Goal: Task Accomplishment & Management: Manage account settings

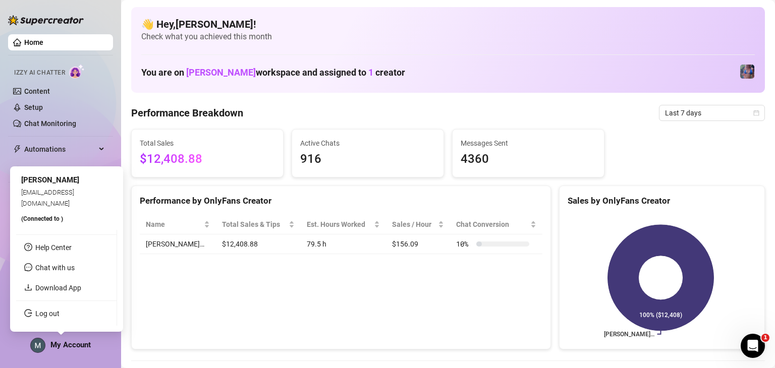
click at [49, 346] on div "My Account" at bounding box center [60, 345] width 61 height 15
click at [60, 312] on link "Log out" at bounding box center [47, 314] width 24 height 8
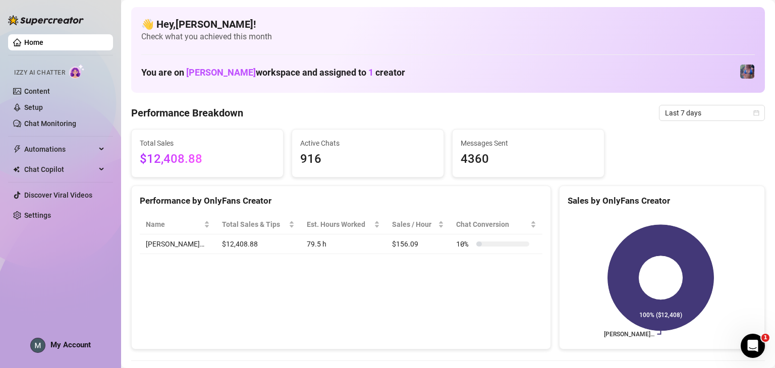
click at [480, 79] on div "You are on [PERSON_NAME] workspace and assigned to 1 creator" at bounding box center [448, 72] width 614 height 22
click at [575, 75] on div "You are on [PERSON_NAME] workspace and assigned to 1 creator" at bounding box center [448, 72] width 614 height 22
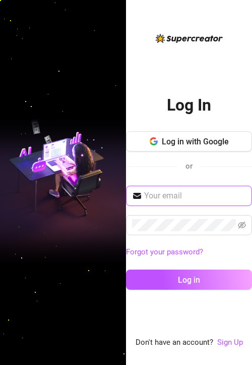
click at [194, 191] on input "text" at bounding box center [195, 196] width 102 height 12
type input "mattrix.vallejo@gmail.com"
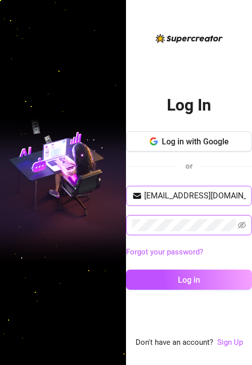
click at [126, 269] on button "Log in" at bounding box center [189, 279] width 126 height 20
